Goal: Task Accomplishment & Management: Manage account settings

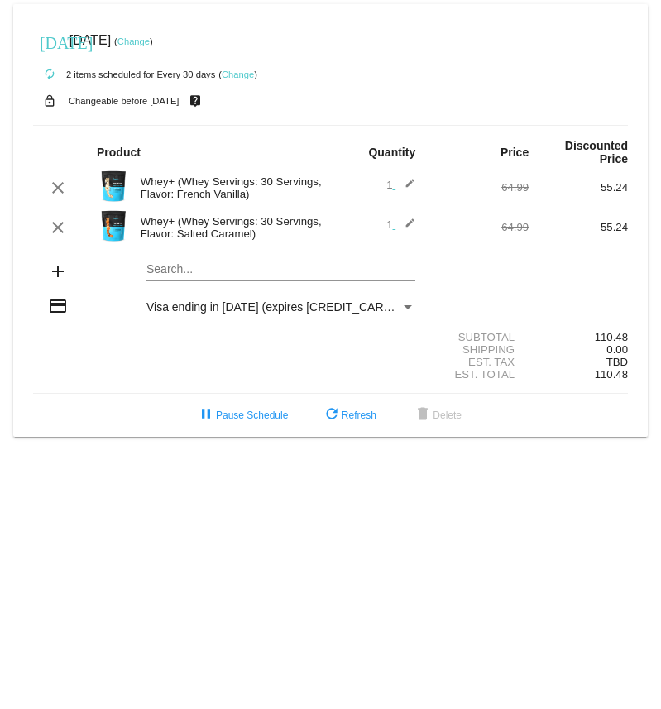
click at [404, 306] on div "Payment Method" at bounding box center [407, 306] width 15 height 13
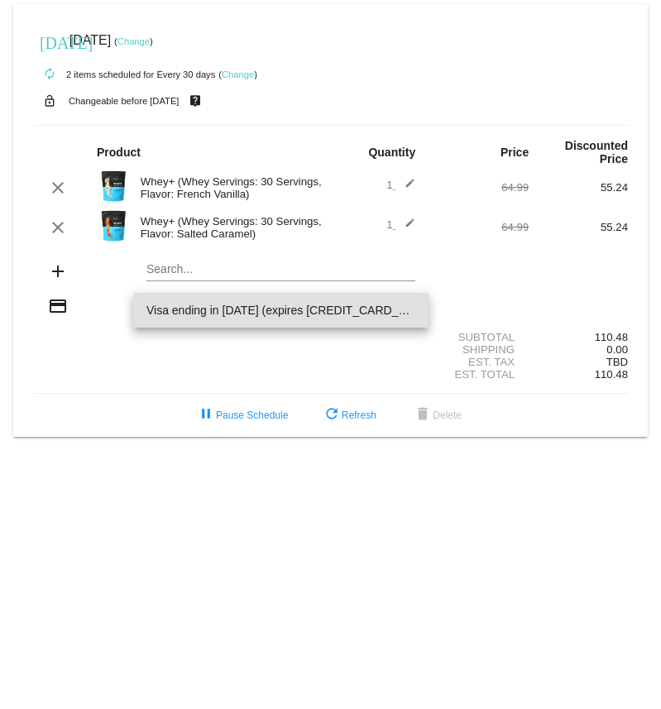
click at [404, 306] on span "Visa ending in 1011 (expires 0228)" at bounding box center [280, 310] width 269 height 35
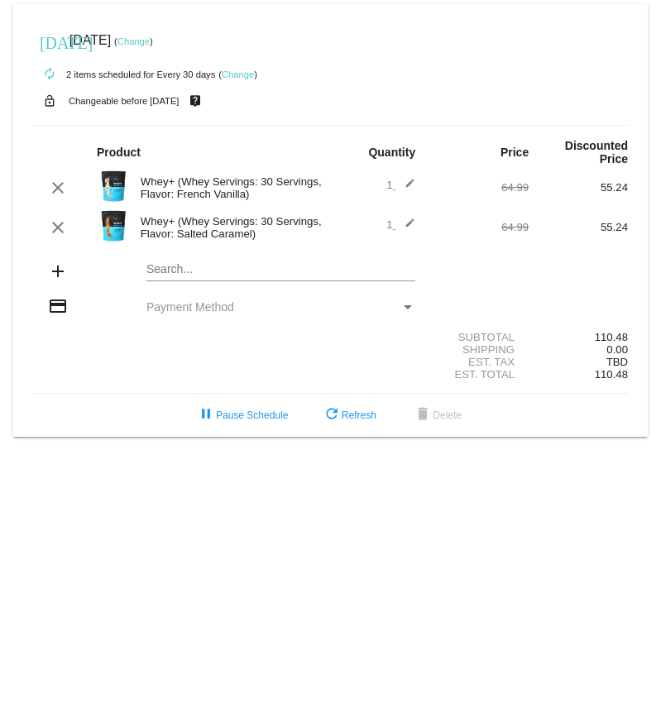
click at [400, 123] on div "Payment Method" at bounding box center [407, 306] width 15 height 13
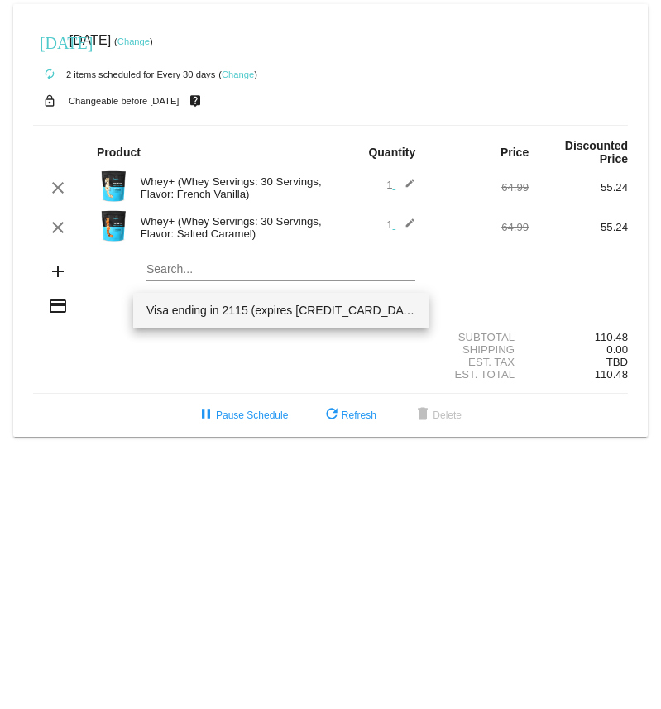
click at [319, 123] on span "Visa ending in 2115 (expires [CREDIT_CARD_DATA])" at bounding box center [280, 310] width 269 height 35
